Goal: Information Seeking & Learning: Learn about a topic

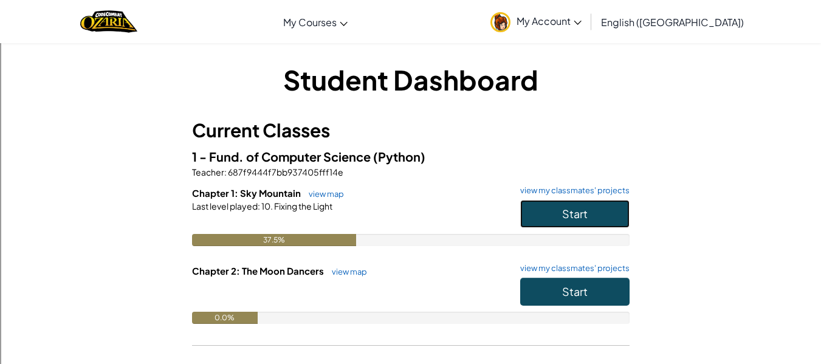
click at [538, 215] on button "Start" at bounding box center [574, 214] width 109 height 28
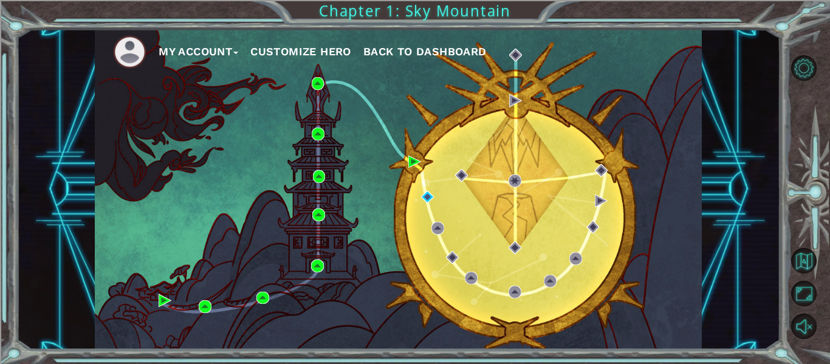
click at [418, 195] on div "My Account Customize Hero Back to Dashboard" at bounding box center [398, 189] width 607 height 320
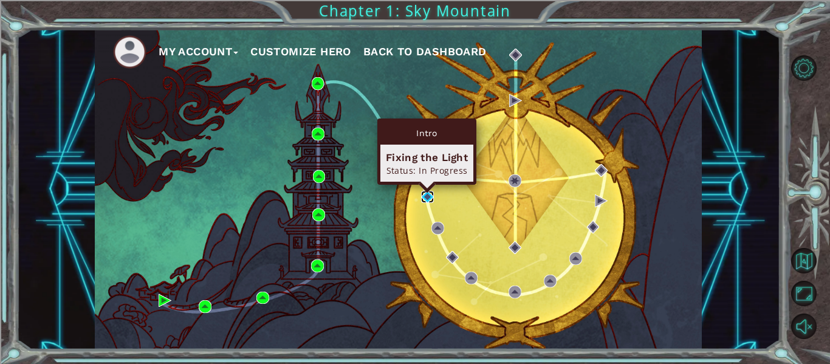
click at [426, 196] on img at bounding box center [427, 197] width 13 height 13
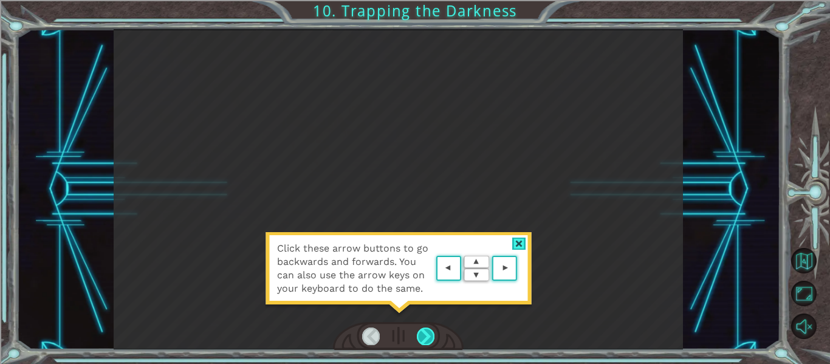
click at [429, 330] on div at bounding box center [426, 336] width 18 height 17
